Goal: Task Accomplishment & Management: Complete application form

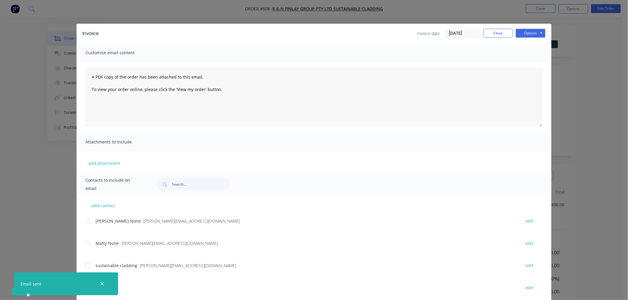
click at [494, 38] on div "Invoice date [DATE] Close Options Preview Print Email" at bounding box center [481, 34] width 128 height 10
click at [496, 31] on button "Close" at bounding box center [498, 33] width 30 height 9
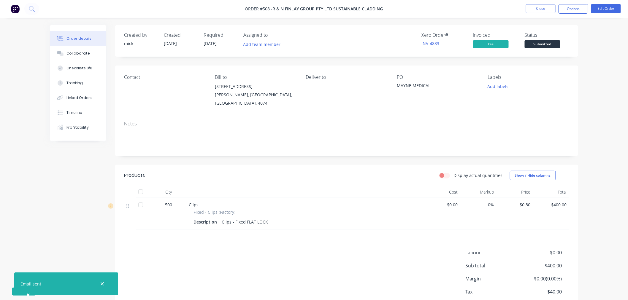
click at [19, 10] on img "button" at bounding box center [15, 8] width 9 height 9
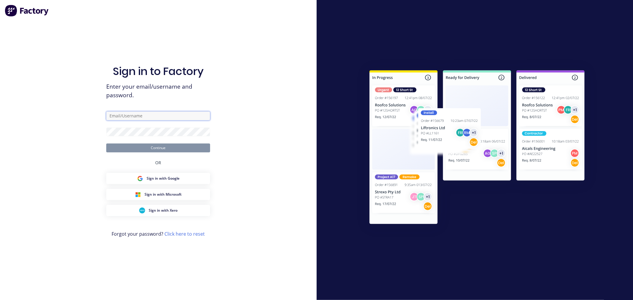
type input "[PERSON_NAME][EMAIL_ADDRESS][DOMAIN_NAME]"
click at [189, 145] on button "Continue" at bounding box center [158, 148] width 104 height 9
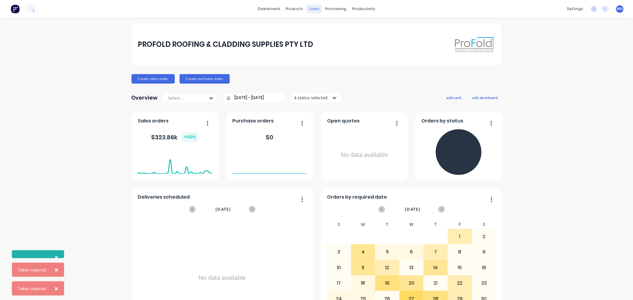
click at [311, 10] on div "sales" at bounding box center [314, 8] width 16 height 9
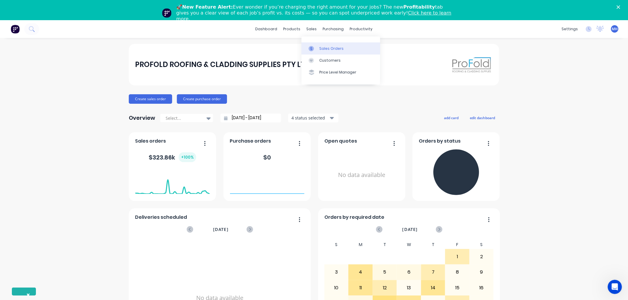
click at [320, 51] on link "Sales Orders" at bounding box center [341, 48] width 79 height 12
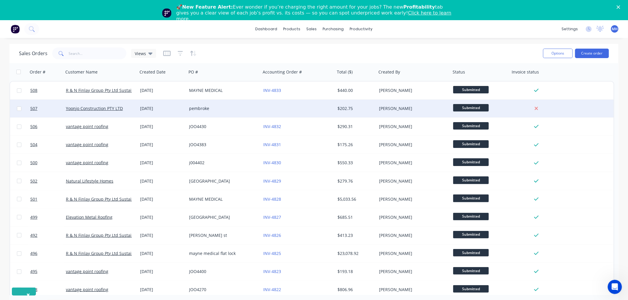
click at [277, 105] on div at bounding box center [298, 109] width 74 height 18
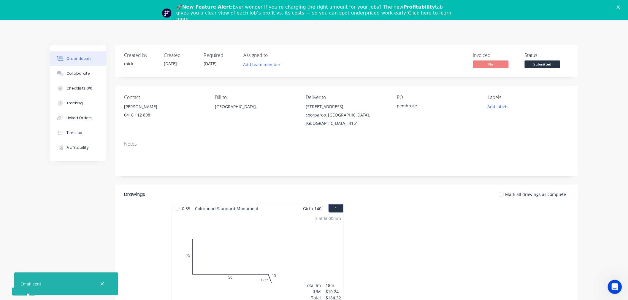
click at [625, 5] on div "🚀 New Feature Alert: Ever wonder if you’re charging the right amount for your j…" at bounding box center [314, 12] width 628 height 21
click at [618, 9] on div "🚀 New Feature Alert: Ever wonder if you’re charging the right amount for your j…" at bounding box center [314, 12] width 628 height 21
click at [620, 7] on icon "Close" at bounding box center [619, 7] width 4 height 4
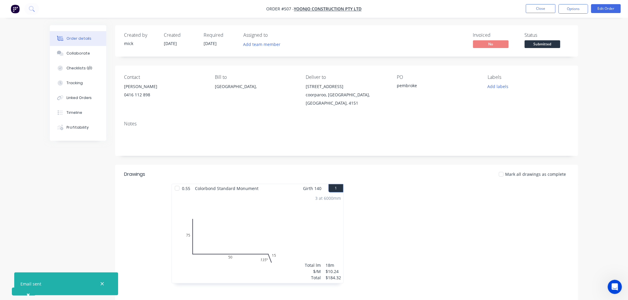
click at [18, 4] on img "button" at bounding box center [15, 8] width 9 height 9
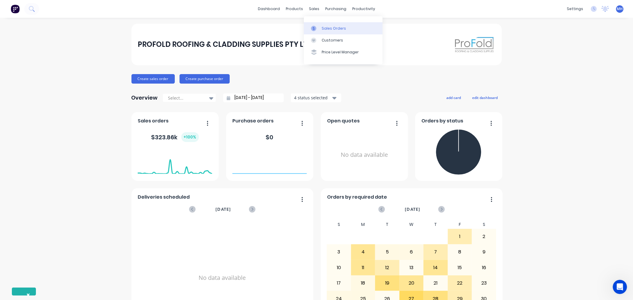
click at [335, 26] on div "Sales Orders" at bounding box center [334, 28] width 24 height 5
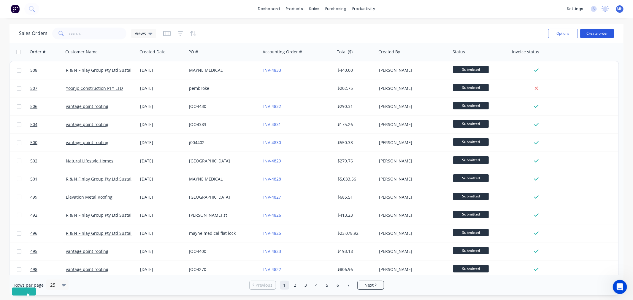
click at [602, 35] on button "Create order" at bounding box center [597, 34] width 34 height 10
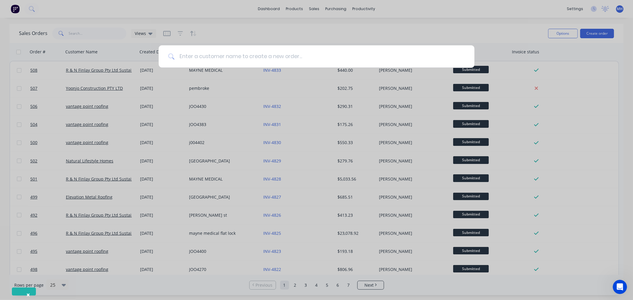
click at [378, 61] on input at bounding box center [320, 56] width 291 height 22
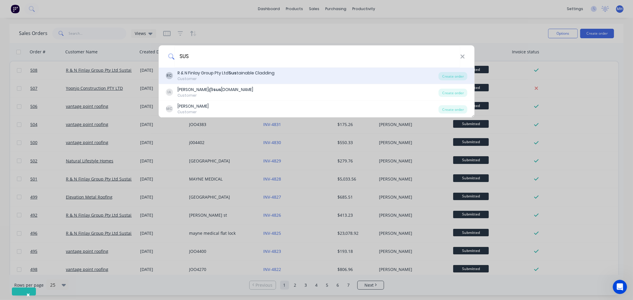
type input "SUS"
click at [265, 72] on div "R & N Finlay Group Pty Ltd Sus tainable Cladding" at bounding box center [226, 73] width 97 height 6
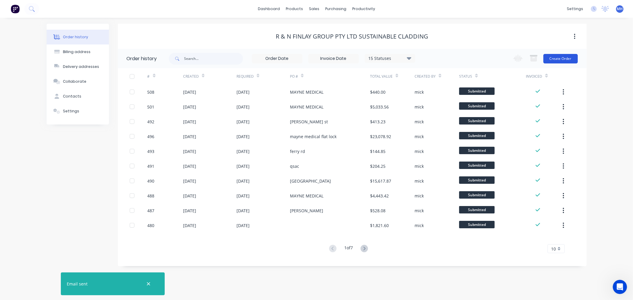
drag, startPoint x: 567, startPoint y: 51, endPoint x: 566, endPoint y: 55, distance: 4.2
click at [568, 51] on div "Change order status Waiting on Supplier Submitted Flashings Panels Order Checke…" at bounding box center [544, 58] width 68 height 19
click at [566, 57] on button "Create Order" at bounding box center [561, 59] width 34 height 10
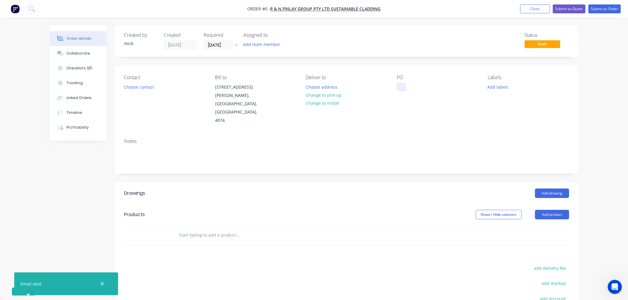
drag, startPoint x: 406, startPoint y: 86, endPoint x: 411, endPoint y: 80, distance: 8.0
click at [406, 86] on div at bounding box center [402, 87] width 10 height 9
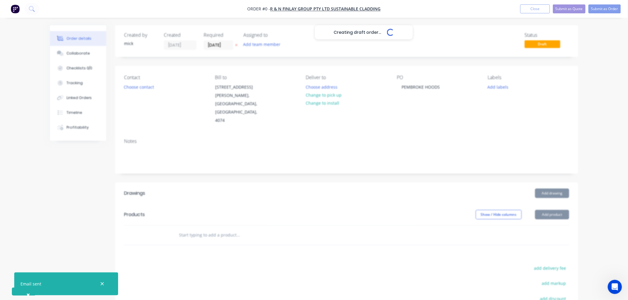
click at [555, 198] on div "Creating draft order... Loading... Order details Collaborate Checklists 0/0 Tra…" at bounding box center [314, 211] width 540 height 372
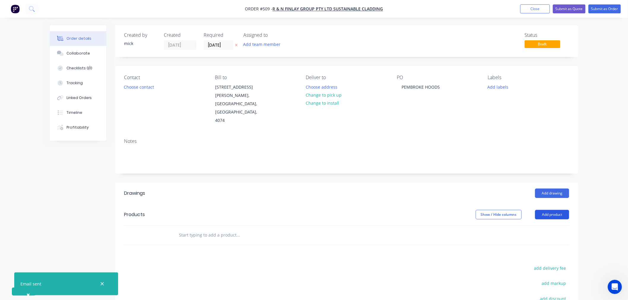
click at [543, 210] on button "Add product" at bounding box center [552, 215] width 34 height 10
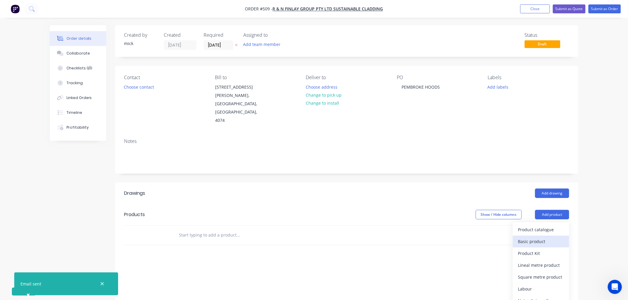
click at [529, 238] on div "Basic product" at bounding box center [541, 242] width 46 height 9
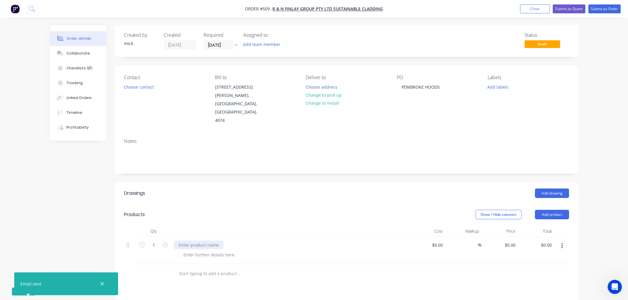
click at [211, 241] on div at bounding box center [199, 245] width 50 height 9
click at [511, 241] on input "0" at bounding box center [512, 245] width 14 height 9
type input "$8,992.19"
click at [587, 218] on div "Order details Collaborate Checklists 0/0 Tracking Linked Orders Timeline Profit…" at bounding box center [314, 217] width 628 height 435
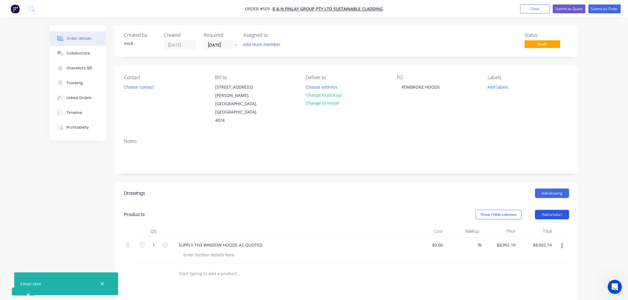
click at [550, 210] on button "Add product" at bounding box center [552, 215] width 34 height 10
click at [539, 238] on div "Basic product" at bounding box center [541, 242] width 46 height 9
click at [204, 268] on div at bounding box center [199, 272] width 50 height 9
click at [515, 268] on input "0" at bounding box center [515, 272] width 7 height 9
type input "$11,829.27"
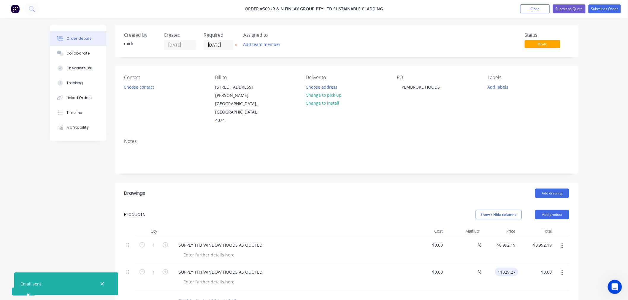
type input "$11,829.27"
click at [594, 234] on div "Order details Collaborate Checklists 0/0 Tracking Linked Orders Timeline Profit…" at bounding box center [314, 231] width 628 height 462
click at [509, 112] on div "Contact Choose contact [PERSON_NAME] to [STREET_ADDRESS][PERSON_NAME] Deliver t…" at bounding box center [346, 100] width 463 height 68
click at [596, 8] on button "Submit as Order" at bounding box center [605, 8] width 32 height 9
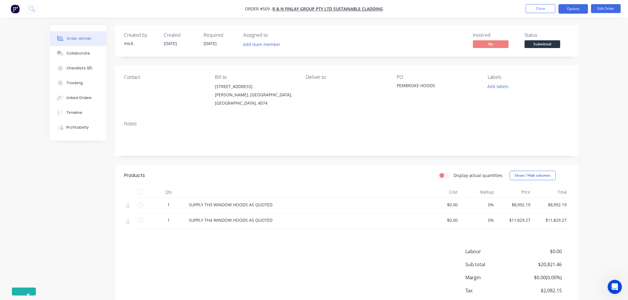
click at [584, 8] on button "Options" at bounding box center [574, 9] width 30 height 10
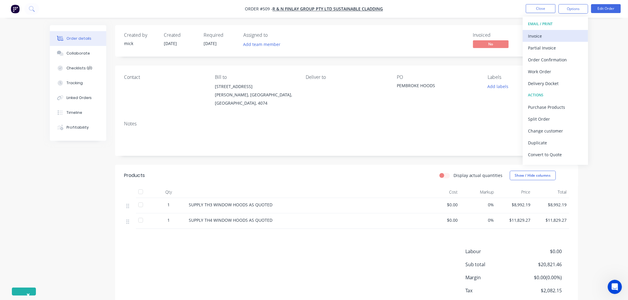
click at [569, 36] on div "Invoice" at bounding box center [555, 36] width 55 height 9
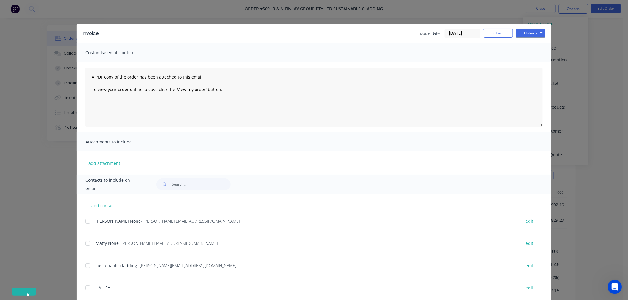
click at [88, 219] on div at bounding box center [88, 222] width 12 height 12
click at [87, 241] on div at bounding box center [88, 244] width 12 height 12
click at [536, 33] on button "Options" at bounding box center [531, 33] width 30 height 9
click at [536, 65] on button "Email" at bounding box center [535, 63] width 38 height 10
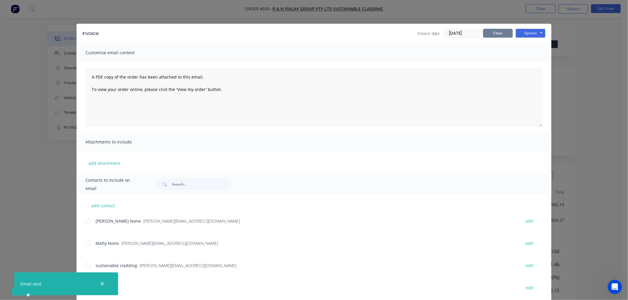
click at [501, 30] on button "Close" at bounding box center [498, 33] width 30 height 9
